Goal: Task Accomplishment & Management: Manage account settings

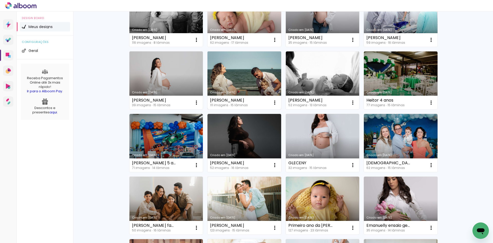
scroll to position [103, 0]
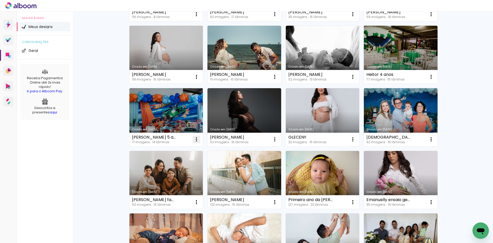
click at [194, 138] on iron-icon at bounding box center [196, 139] width 6 height 6
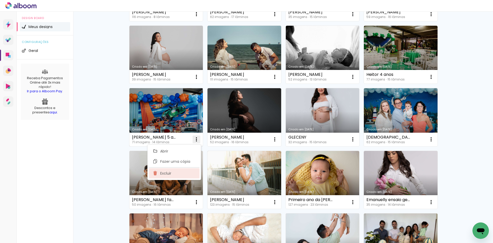
click at [188, 172] on paper-item "Excluir" at bounding box center [174, 173] width 51 height 10
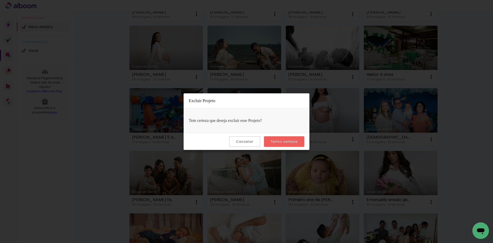
click at [0, 0] on slot "Tenho certeza" at bounding box center [0, 0] width 0 height 0
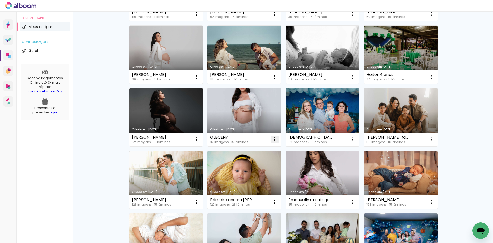
click at [272, 137] on iron-icon at bounding box center [275, 139] width 6 height 6
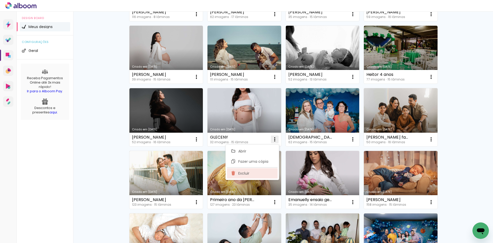
click at [265, 174] on paper-item "Excluir" at bounding box center [252, 173] width 51 height 10
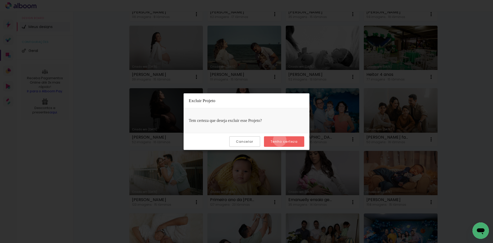
click at [0, 0] on slot "Tenho certeza" at bounding box center [0, 0] width 0 height 0
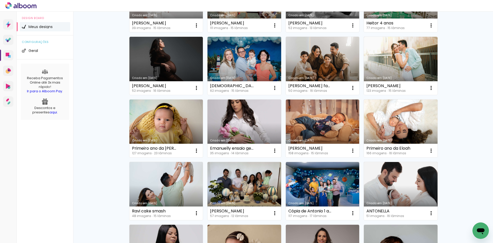
scroll to position [205, 0]
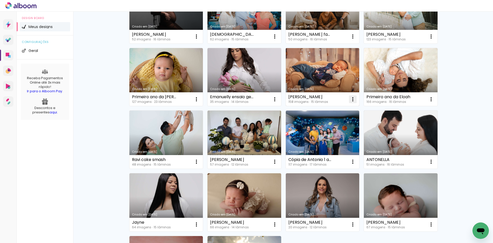
click at [351, 99] on iron-icon at bounding box center [353, 99] width 6 height 6
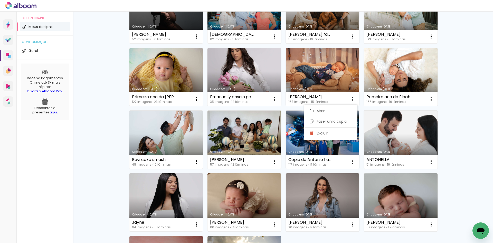
click at [452, 85] on div "Meus designs Crie e gerencie seus designs de álbum Criar um design Criado em [D…" at bounding box center [283, 79] width 420 height 546
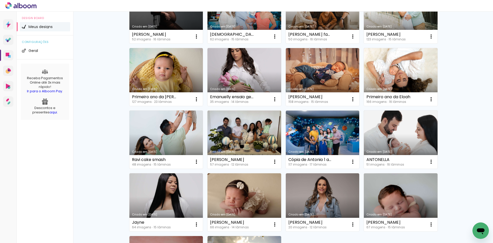
scroll to position [257, 0]
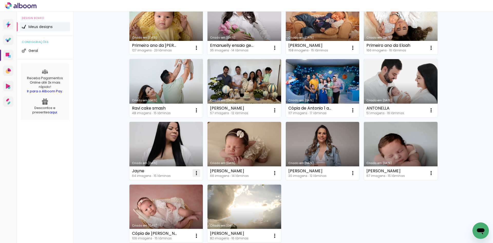
click at [196, 173] on iron-icon at bounding box center [196, 173] width 6 height 6
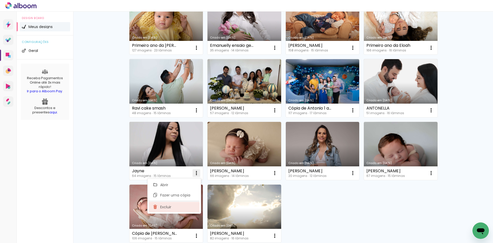
click at [185, 208] on paper-item "Excluir" at bounding box center [174, 206] width 51 height 10
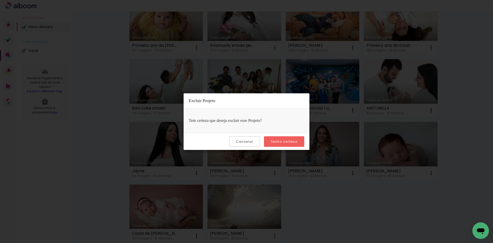
click at [0, 0] on slot "Tenho certeza" at bounding box center [0, 0] width 0 height 0
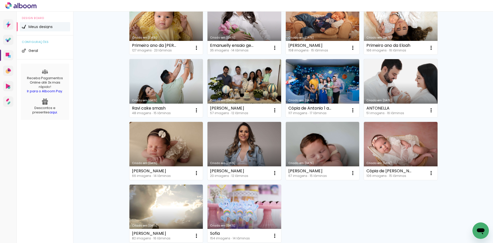
scroll to position [308, 0]
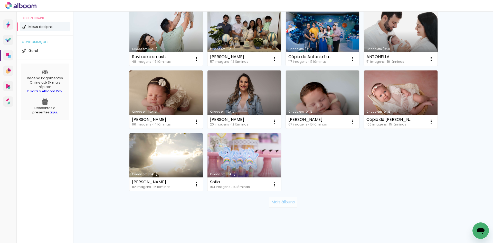
click at [0, 0] on slot "Mais álbuns" at bounding box center [0, 0] width 0 height 0
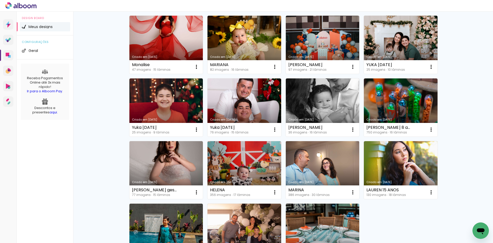
scroll to position [587, 0]
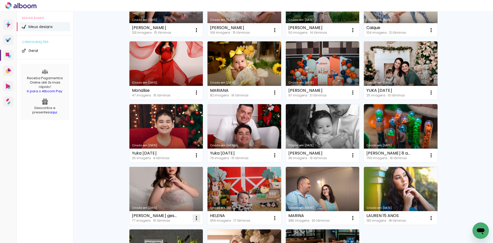
click at [193, 218] on iron-icon at bounding box center [196, 218] width 6 height 6
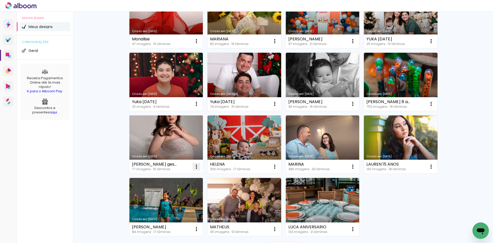
click at [194, 167] on iron-icon at bounding box center [196, 166] width 6 height 6
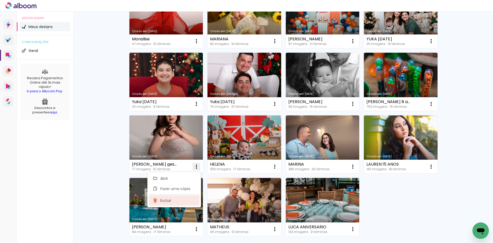
click at [175, 202] on paper-item "Excluir" at bounding box center [174, 200] width 51 height 10
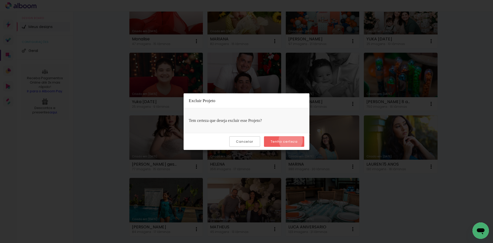
click at [0, 0] on slot "Tenho certeza" at bounding box center [0, 0] width 0 height 0
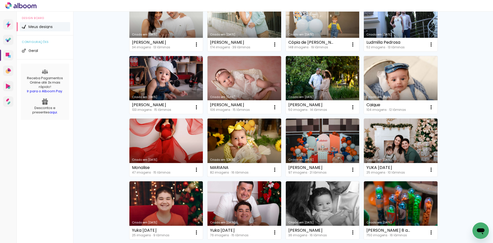
scroll to position [459, 0]
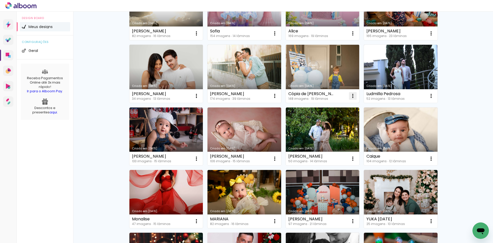
click at [350, 95] on iron-icon at bounding box center [353, 96] width 6 height 6
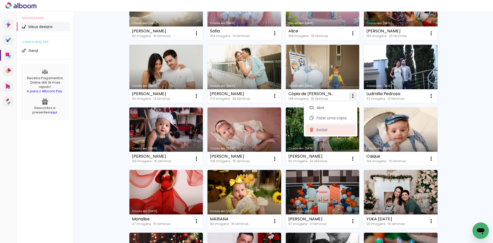
click at [326, 130] on span "Excluir" at bounding box center [321, 130] width 11 height 4
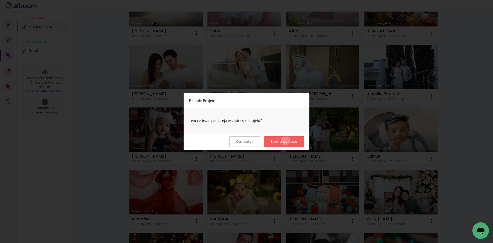
click at [0, 0] on slot "Tenho certeza" at bounding box center [0, 0] width 0 height 0
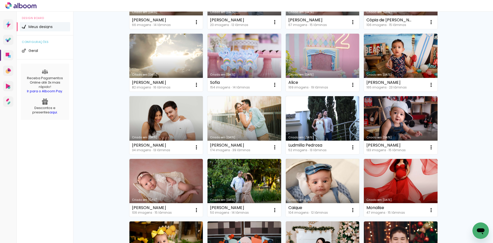
scroll to position [382, 0]
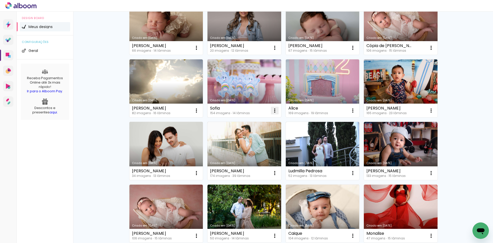
click at [273, 107] on paper-icon-button at bounding box center [274, 110] width 10 height 10
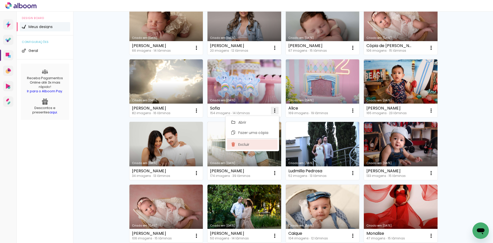
click at [265, 144] on paper-item "Excluir" at bounding box center [252, 144] width 51 height 10
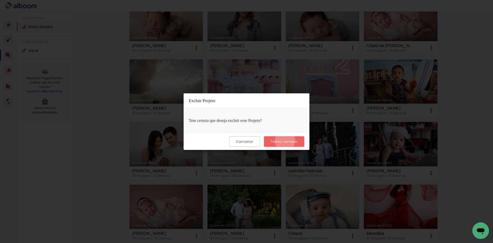
click at [0, 0] on slot "Tenho certeza" at bounding box center [0, 0] width 0 height 0
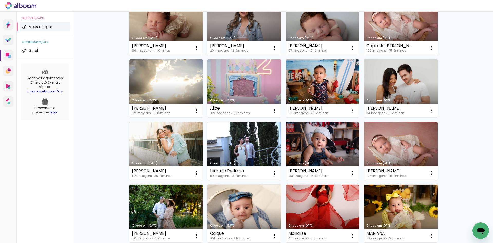
scroll to position [330, 0]
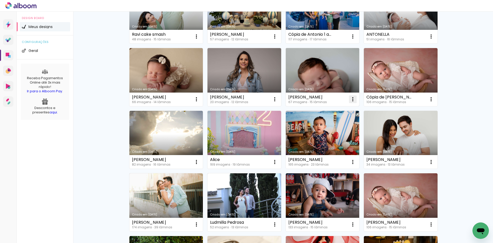
click at [350, 99] on iron-icon at bounding box center [353, 99] width 6 height 6
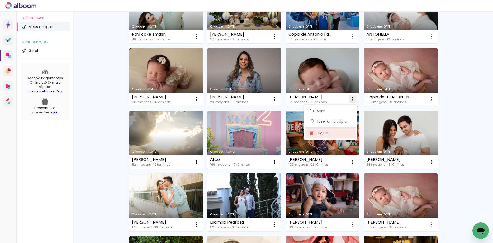
click at [336, 132] on paper-item "Excluir" at bounding box center [330, 133] width 51 height 10
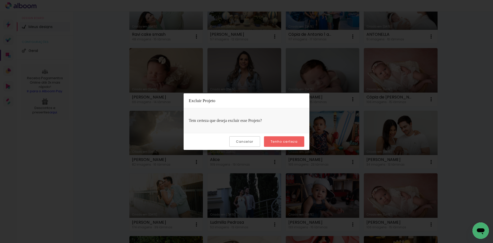
click at [0, 0] on slot "Tenho certeza" at bounding box center [0, 0] width 0 height 0
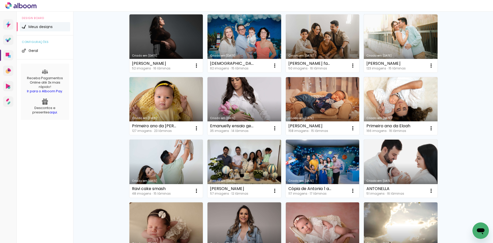
scroll to position [99, 0]
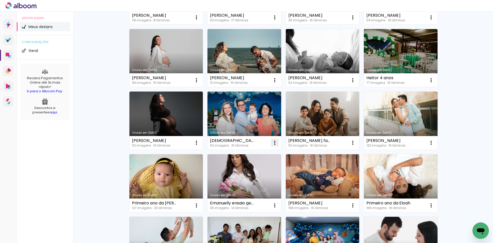
click at [274, 143] on iron-icon at bounding box center [275, 142] width 6 height 6
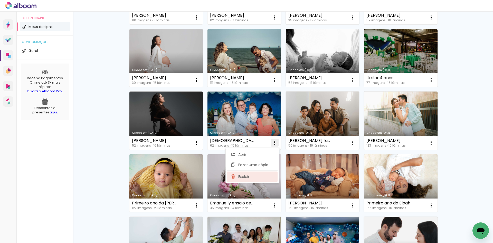
click at [258, 172] on paper-item "Excluir" at bounding box center [252, 176] width 51 height 10
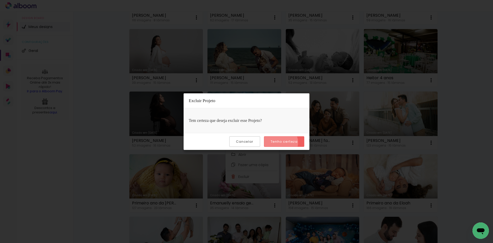
click at [0, 0] on slot "Tenho certeza" at bounding box center [0, 0] width 0 height 0
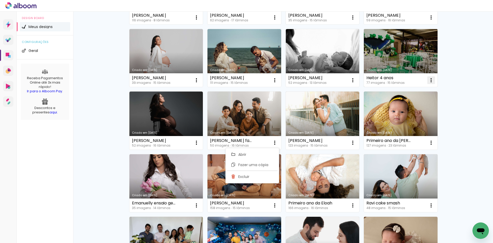
click at [430, 80] on iron-icon at bounding box center [431, 80] width 6 height 6
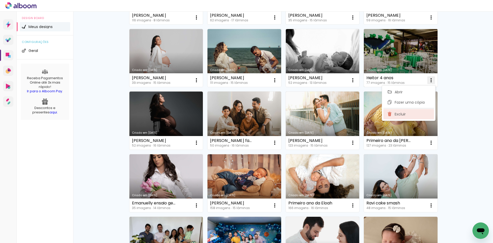
click at [415, 110] on paper-item "Excluir" at bounding box center [408, 114] width 51 height 10
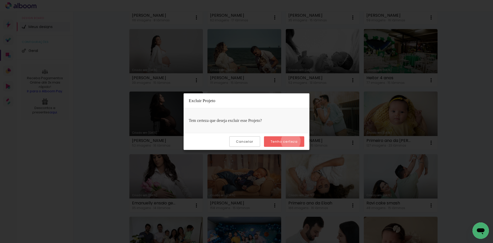
click at [0, 0] on slot "Tenho certeza" at bounding box center [0, 0] width 0 height 0
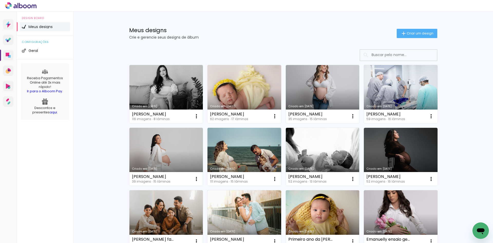
scroll to position [0, 0]
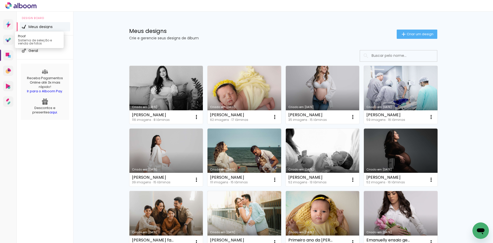
click at [9, 42] on icon at bounding box center [8, 39] width 6 height 5
